Goal: Navigation & Orientation: Find specific page/section

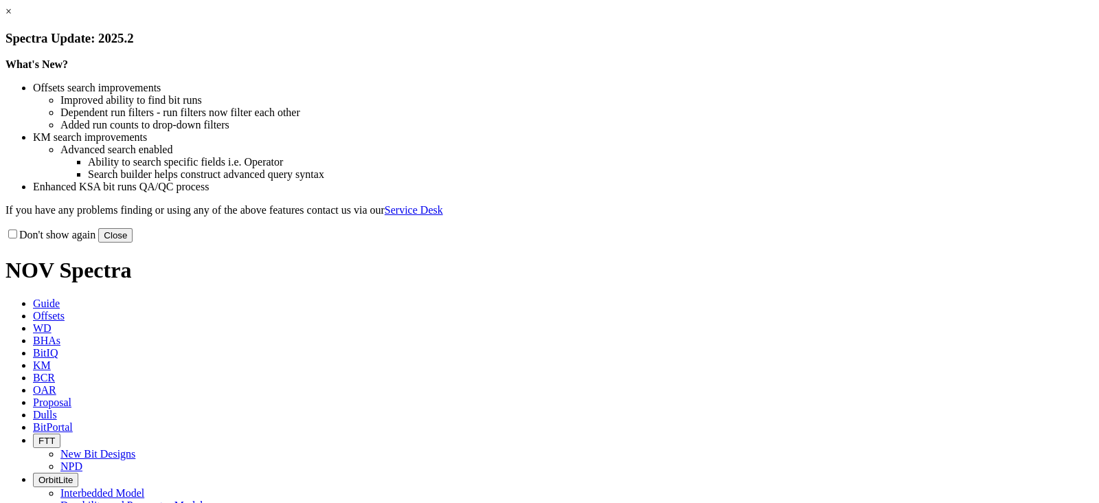
click at [133, 242] on button "Close" at bounding box center [115, 235] width 34 height 14
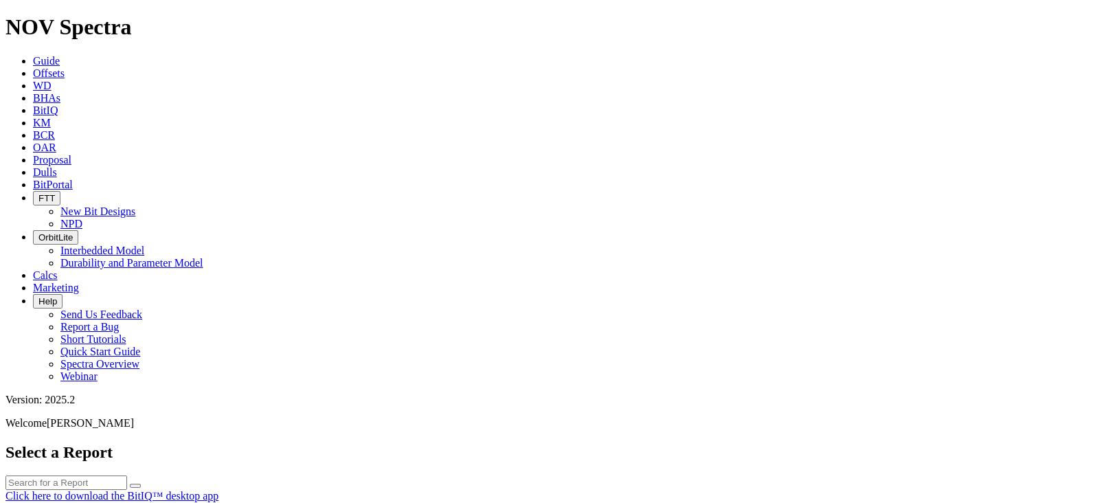
click at [58, 104] on span "BitIQ" at bounding box center [45, 110] width 25 height 12
click at [60, 55] on link "Guide" at bounding box center [46, 61] width 27 height 12
click at [58, 104] on link "BitIQ" at bounding box center [45, 110] width 25 height 12
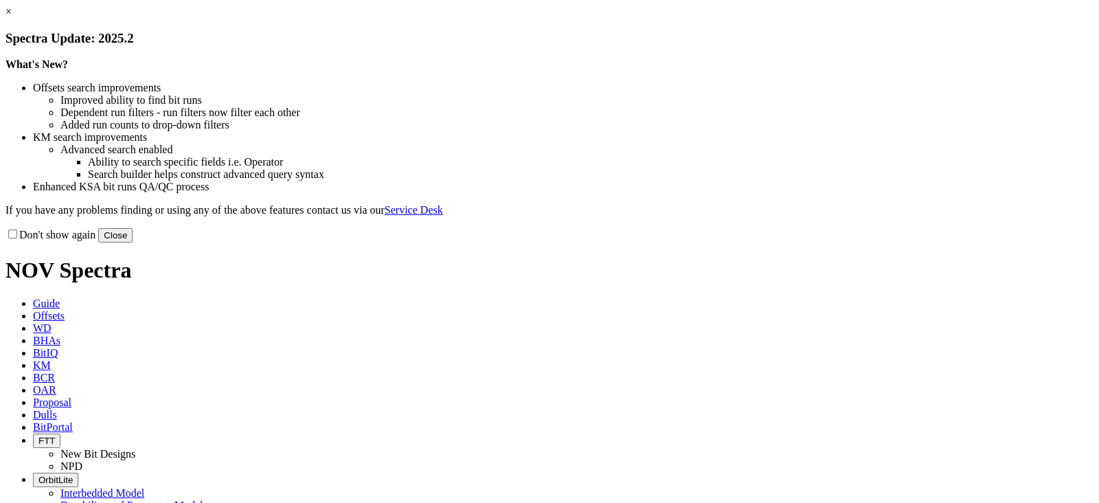
click at [133, 242] on button "Close" at bounding box center [115, 235] width 34 height 14
